Goal: Find contact information: Obtain details needed to contact an individual or organization

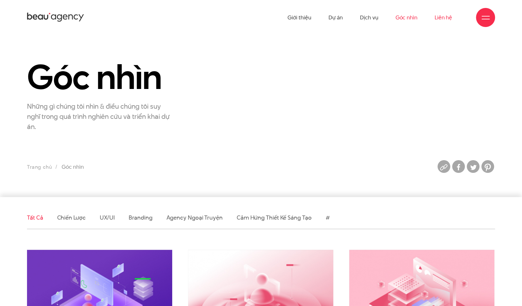
click at [441, 15] on link "Liên hệ" at bounding box center [443, 17] width 17 height 35
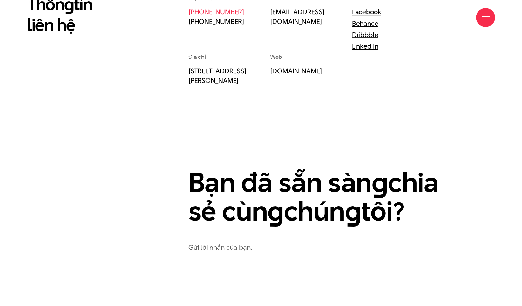
scroll to position [413, 0]
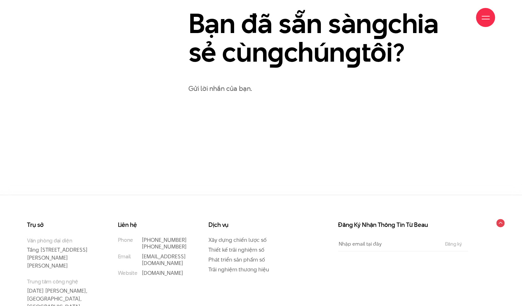
click at [228, 89] on p "Gửi lời nhắn của bạn." at bounding box center [342, 88] width 307 height 11
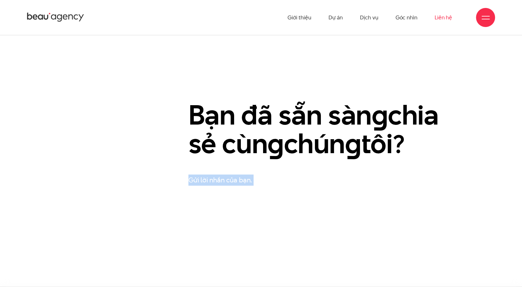
scroll to position [286, 0]
